Goal: Transaction & Acquisition: Purchase product/service

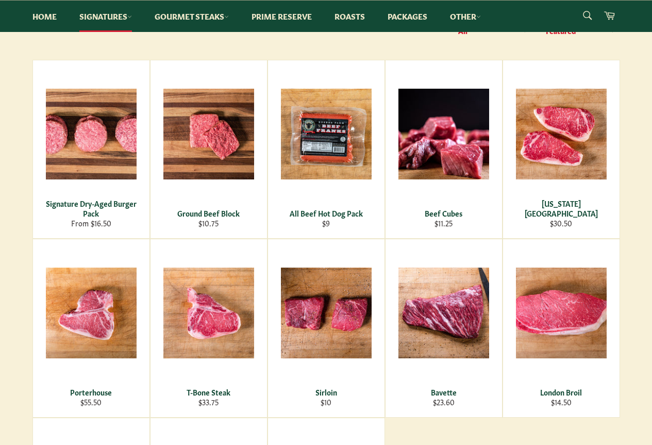
scroll to position [155, 0]
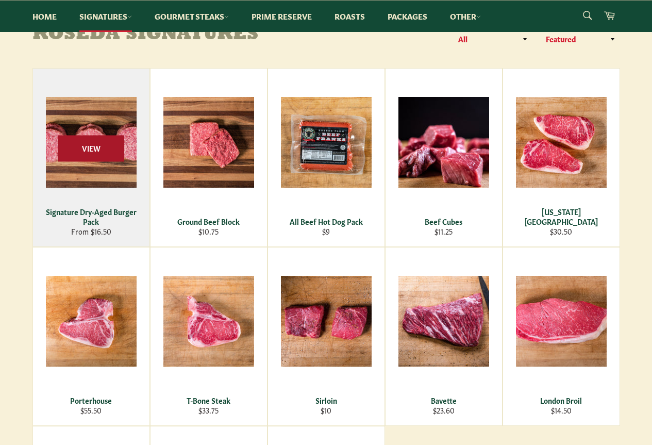
click at [90, 136] on span "View" at bounding box center [91, 148] width 66 height 26
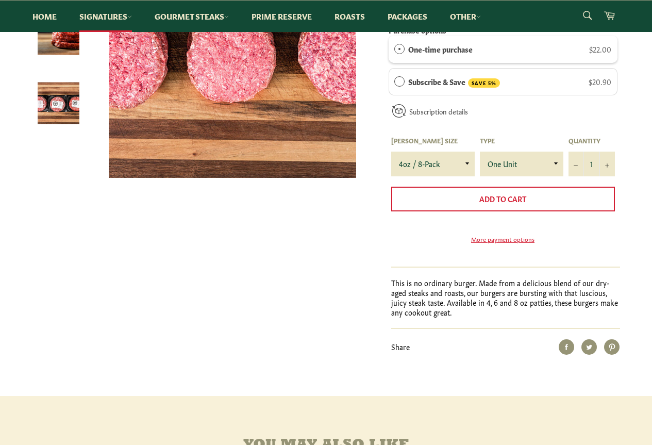
scroll to position [258, 0]
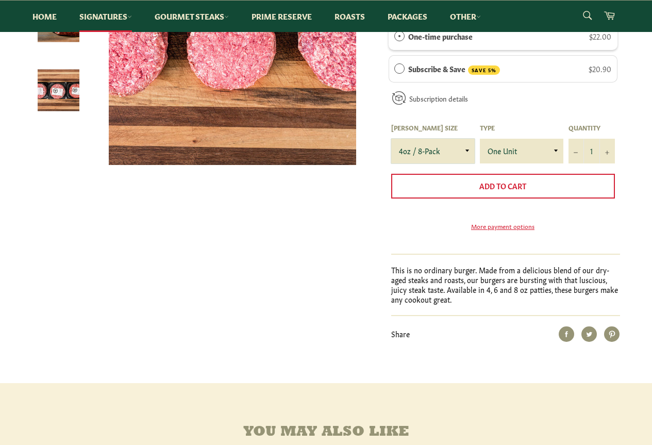
click at [448, 149] on select "4oz / 8-Pack 6oz / 4-Pack 8oz / 4-Pack" at bounding box center [433, 151] width 84 height 25
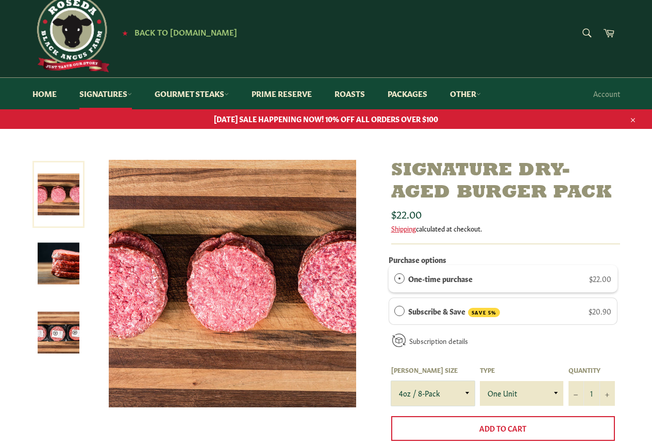
scroll to position [0, 0]
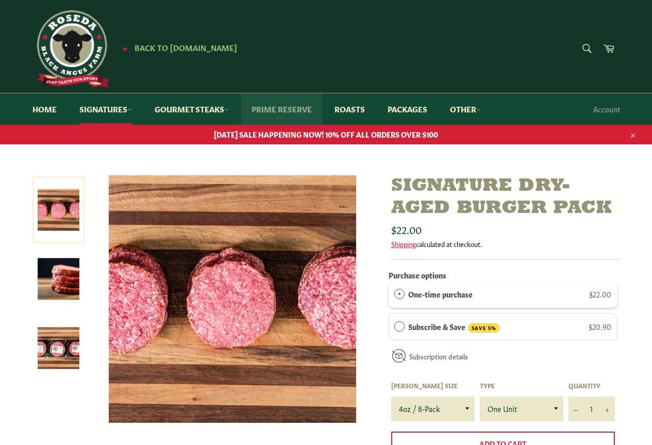
click at [280, 109] on link "Prime Reserve" at bounding box center [281, 108] width 81 height 31
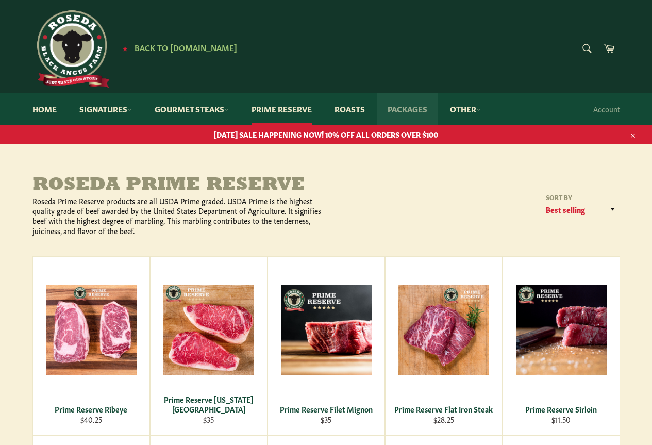
click at [415, 110] on link "Packages" at bounding box center [408, 108] width 60 height 31
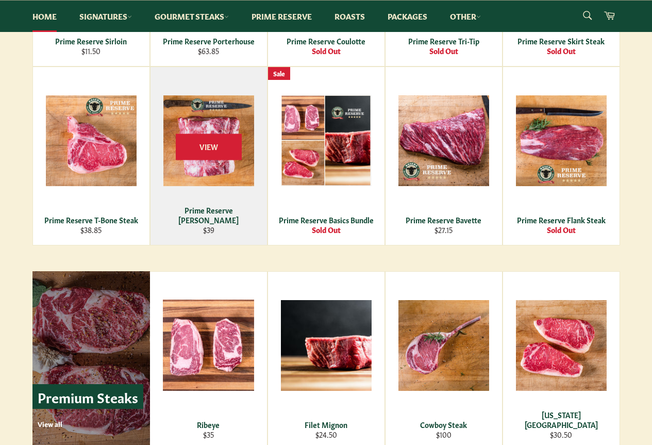
scroll to position [980, 0]
